Goal: Check status: Check status

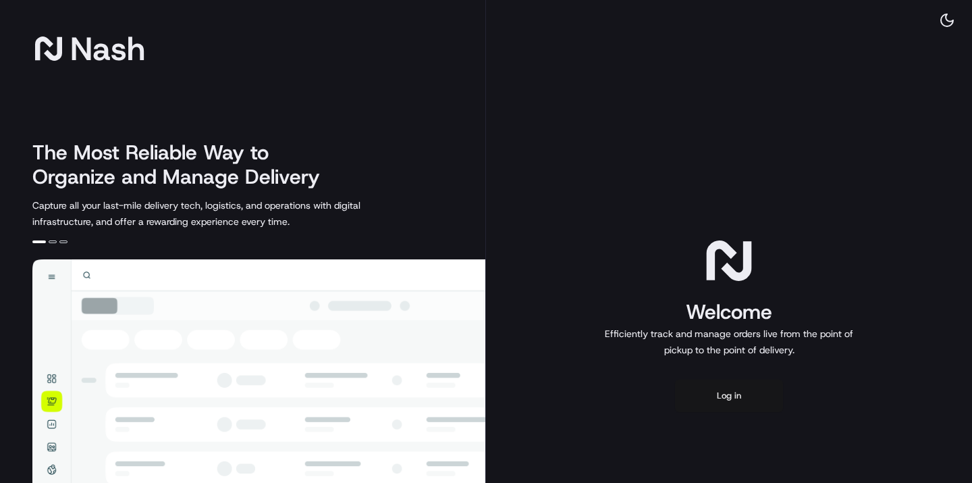
click at [731, 398] on button "Log in" at bounding box center [729, 395] width 108 height 32
